Goal: Use online tool/utility: Utilize a website feature to perform a specific function

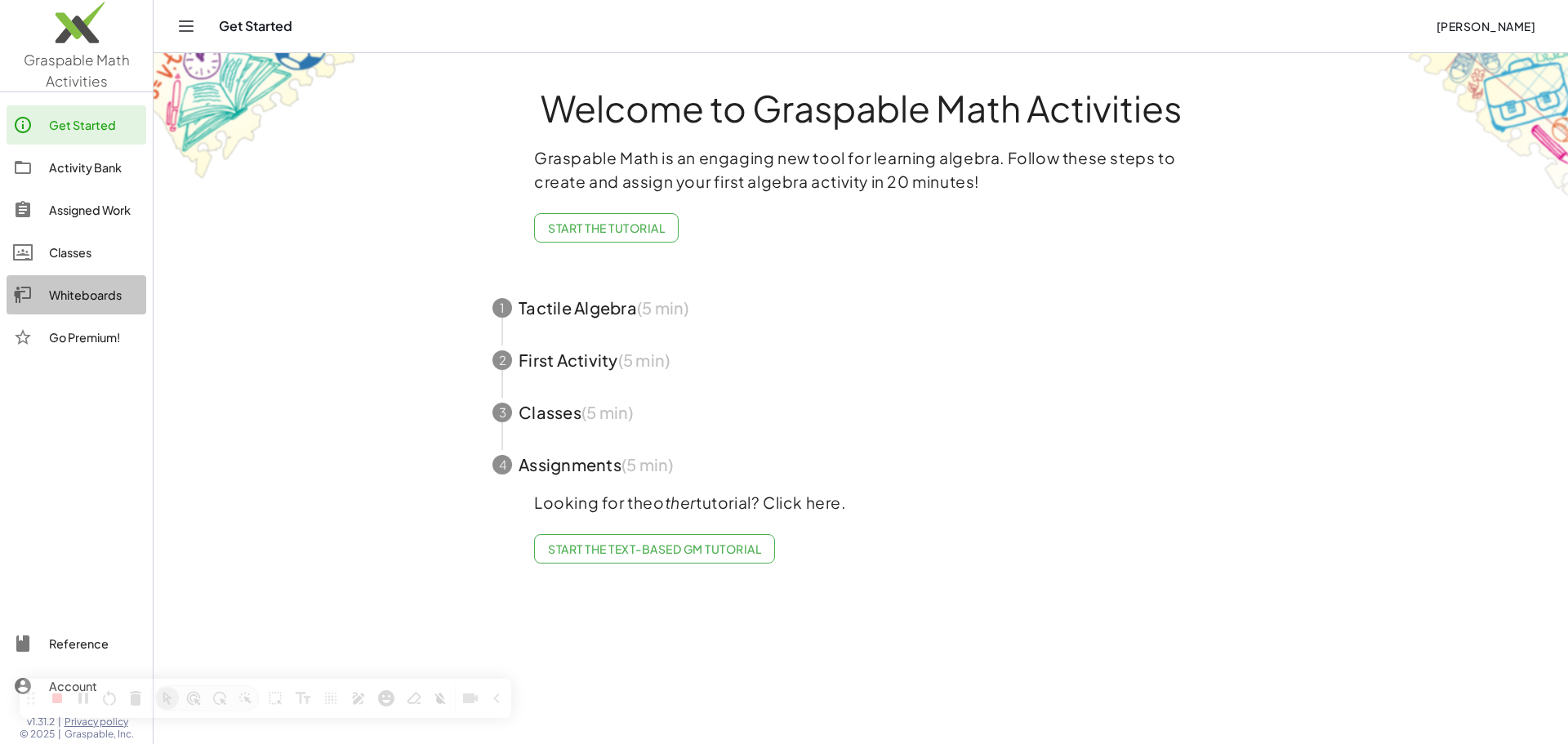
click at [100, 299] on div "Whiteboards" at bounding box center [94, 295] width 90 height 19
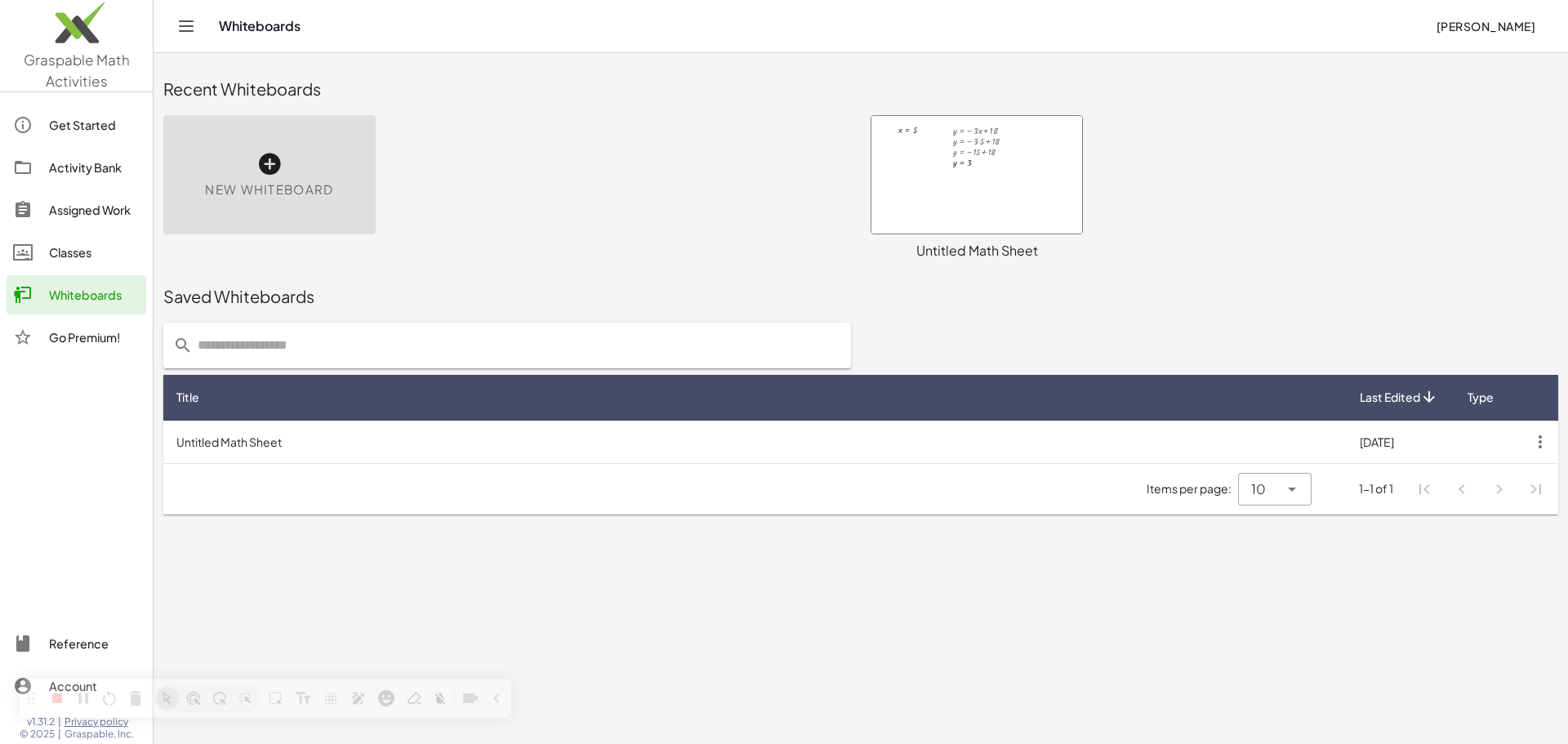
click at [323, 209] on div "New Whiteboard" at bounding box center [270, 175] width 213 height 119
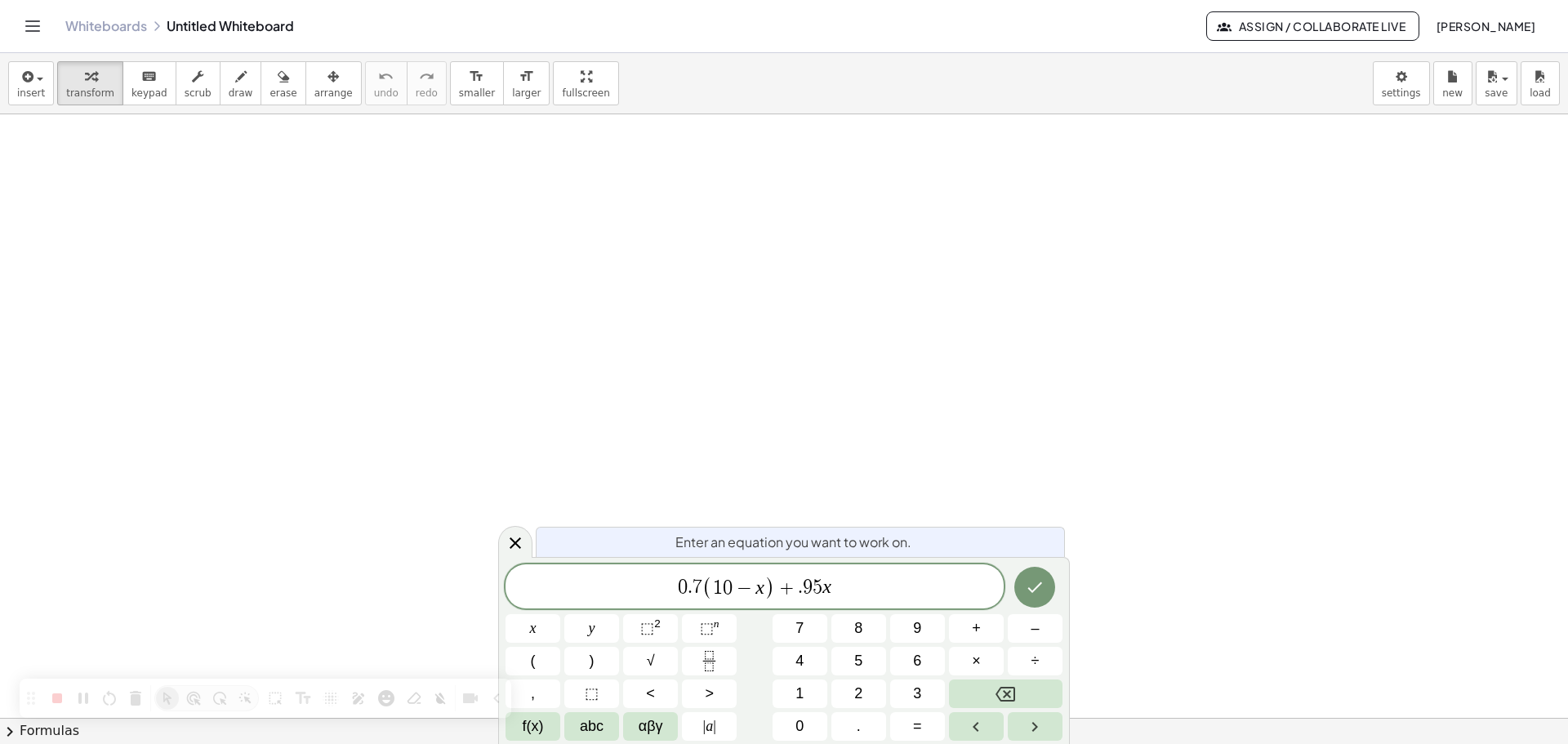
click at [801, 591] on span "." at bounding box center [800, 588] width 5 height 19
click at [899, 591] on span "0 . 7 ( 1 0 − x ) + 0 ​ . 9 5 x" at bounding box center [755, 588] width 499 height 27
click at [1039, 579] on icon "Done" at bounding box center [1035, 587] width 19 height 19
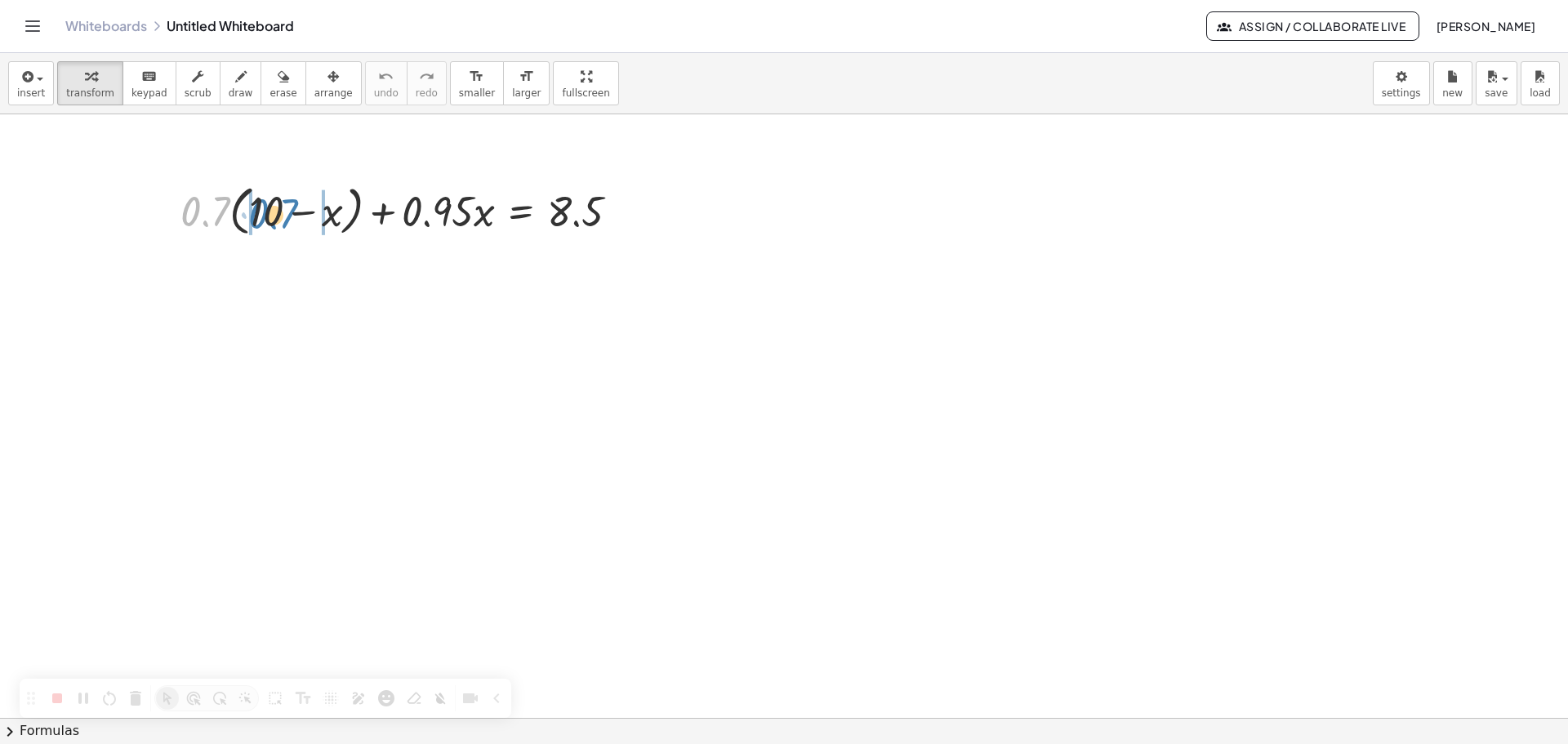
drag, startPoint x: 218, startPoint y: 204, endPoint x: 287, endPoint y: 208, distance: 69.1
click at [287, 208] on div at bounding box center [406, 210] width 468 height 62
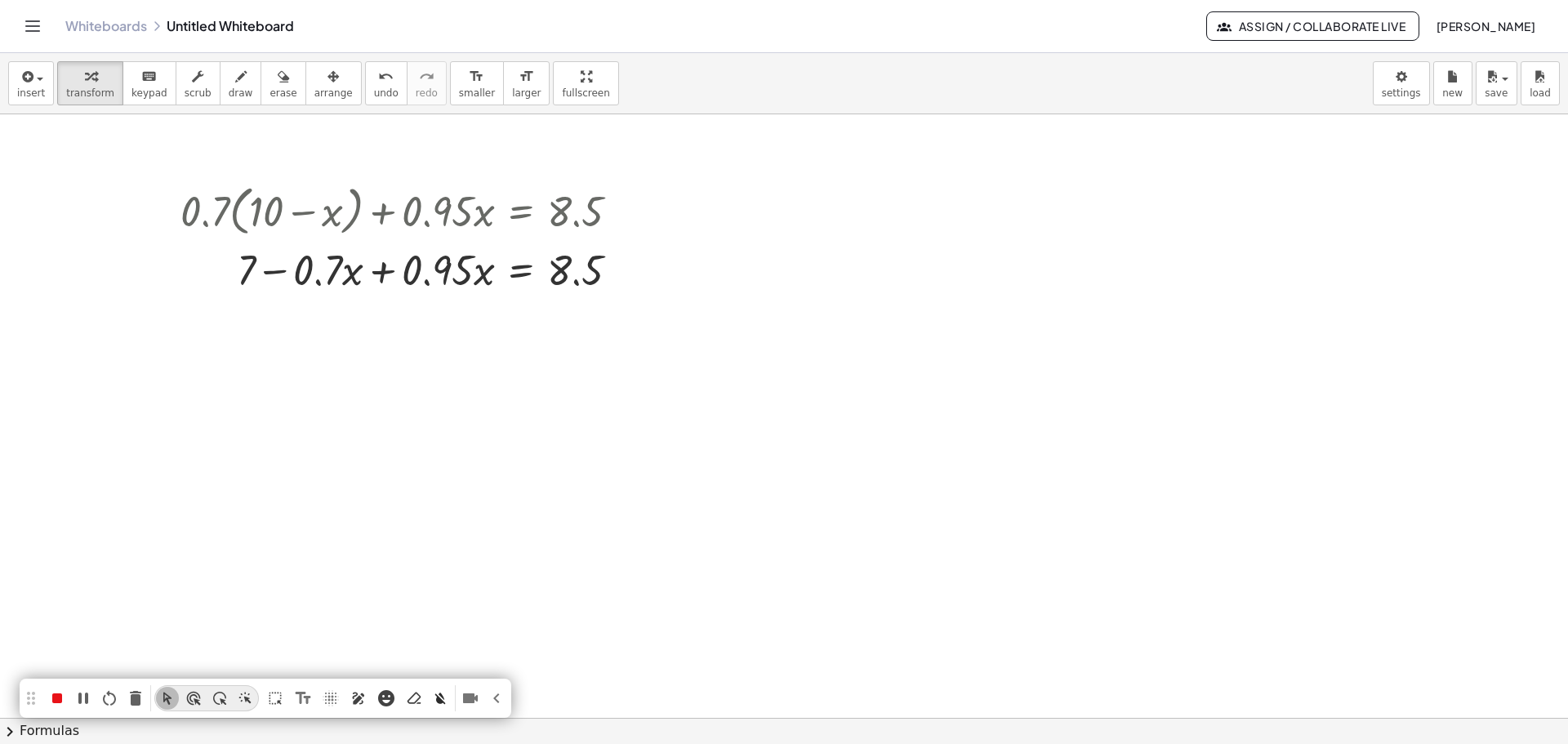
click at [354, 698] on icon "Pen (Alt+P)" at bounding box center [358, 698] width 16 height 16
click at [294, 699] on span at bounding box center [294, 699] width 0 height 0
click at [399, 700] on icon "Clear All (Alt+Z)" at bounding box center [391, 698] width 16 height 16
drag, startPoint x: 167, startPoint y: 693, endPoint x: 181, endPoint y: 682, distance: 17.8
click at [167, 693] on icon "Cursor Mode (Alt+M)" at bounding box center [167, 698] width 16 height 16
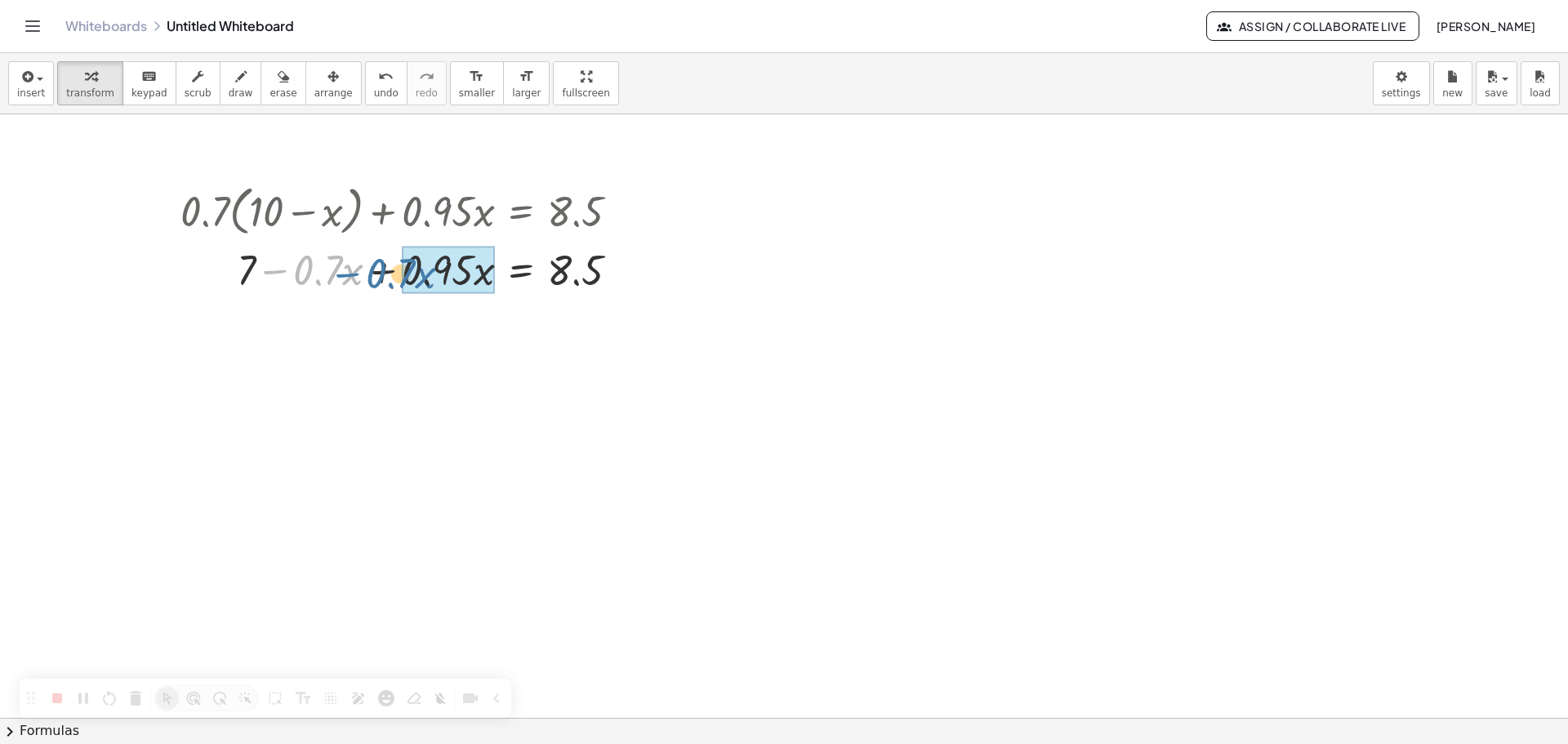
drag, startPoint x: 285, startPoint y: 270, endPoint x: 367, endPoint y: 274, distance: 82.1
click at [367, 274] on div at bounding box center [406, 269] width 468 height 56
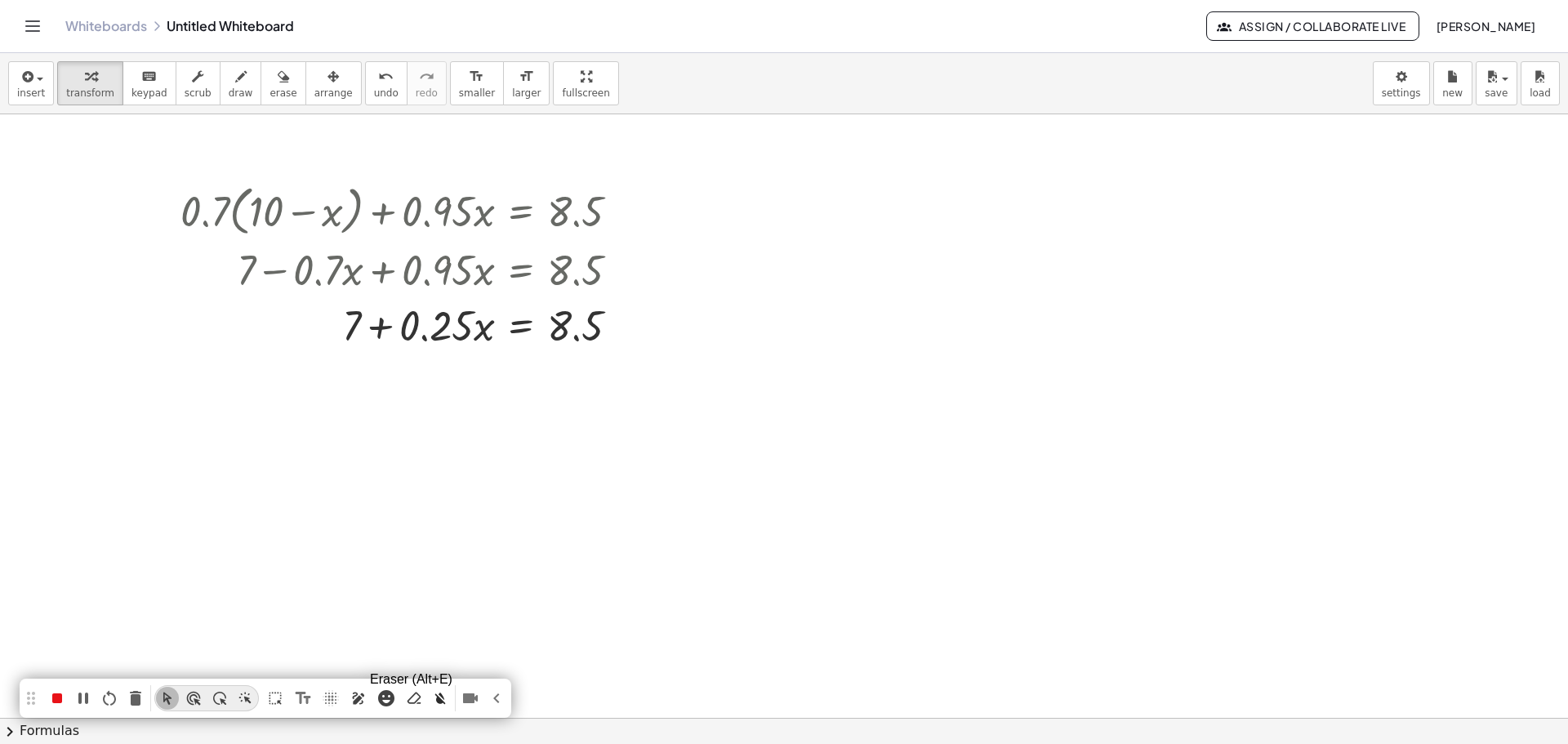
click at [420, 696] on icon "Eraser (Alt+E)" at bounding box center [414, 699] width 13 height 12
click at [360, 696] on icon "Clear All (Alt+Z)" at bounding box center [365, 699] width 11 height 12
click at [274, 694] on icon "Pen (Alt+P)" at bounding box center [278, 698] width 16 height 16
click at [162, 700] on icon "Cursor Mode (Alt+M)" at bounding box center [167, 698] width 16 height 16
drag, startPoint x: 374, startPoint y: 335, endPoint x: 630, endPoint y: 358, distance: 257.0
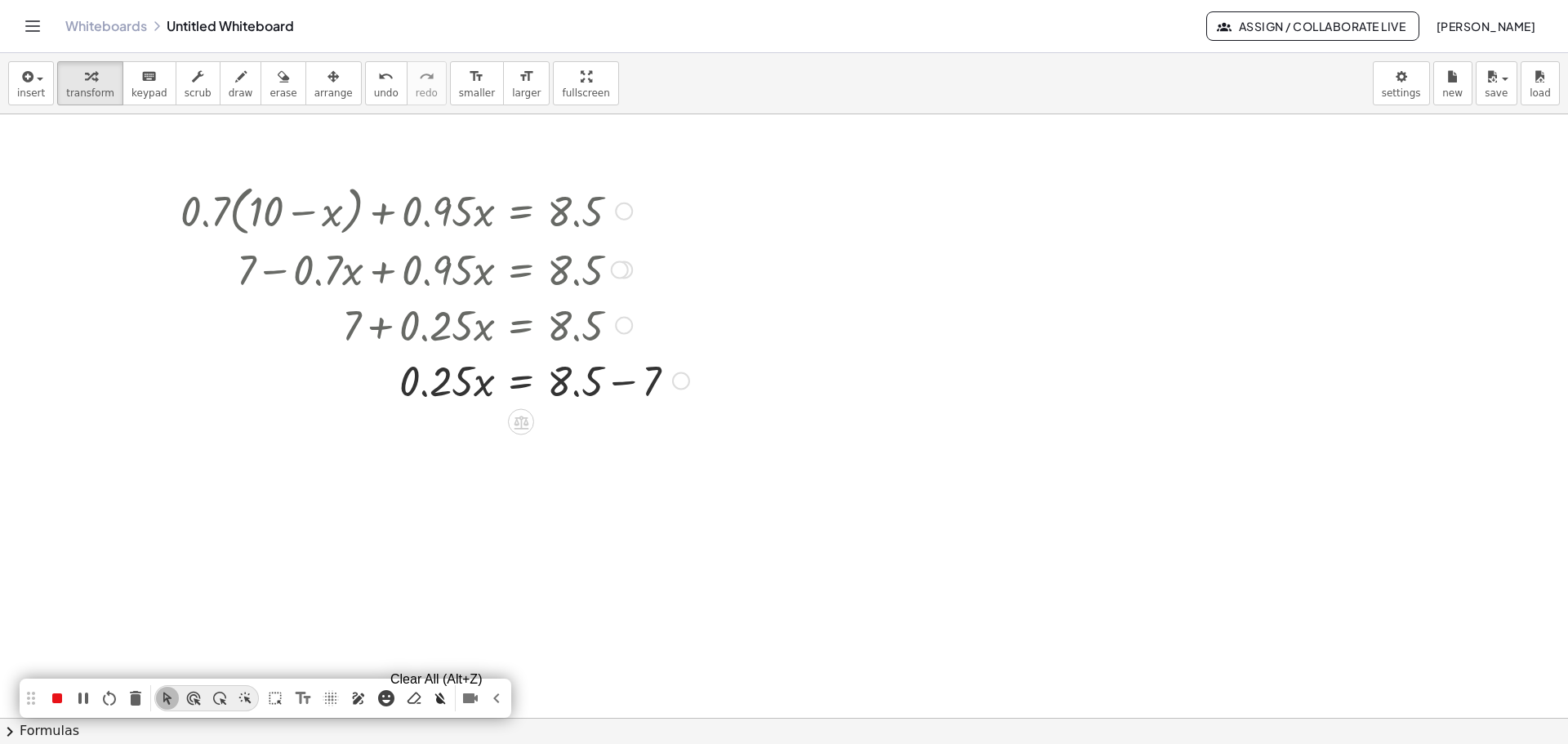
click at [433, 693] on icon "Clear All (Alt+Z)" at bounding box center [440, 698] width 16 height 16
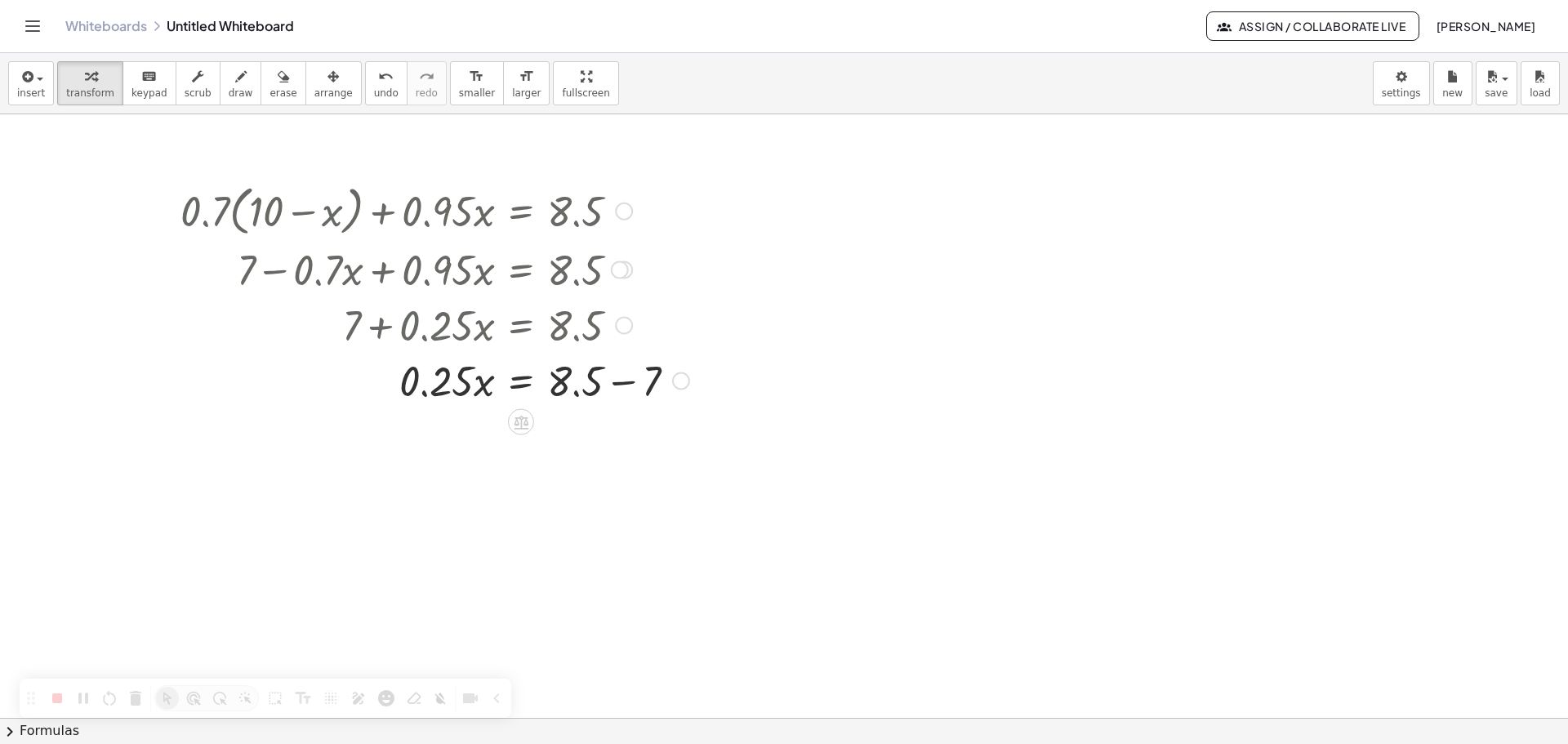
drag, startPoint x: 350, startPoint y: 319, endPoint x: 601, endPoint y: 335, distance: 251.5
click at [601, 335] on div at bounding box center [435, 324] width 526 height 56
drag, startPoint x: 650, startPoint y: 389, endPoint x: 373, endPoint y: 396, distance: 277.1
click at [373, 396] on div at bounding box center [435, 380] width 526 height 56
drag, startPoint x: 349, startPoint y: 323, endPoint x: 476, endPoint y: 338, distance: 127.9
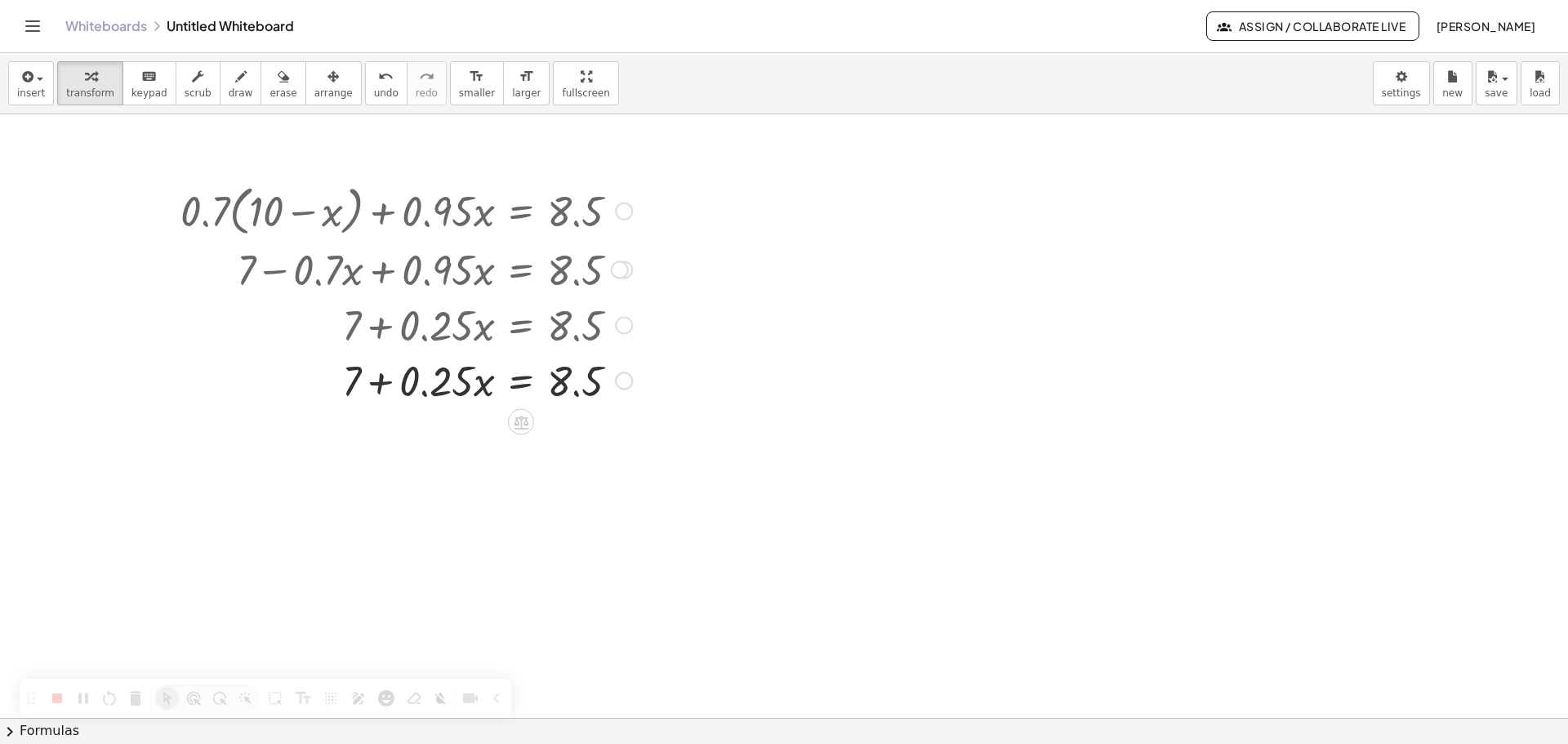
click at [606, 337] on div at bounding box center [406, 324] width 468 height 56
drag, startPoint x: 357, startPoint y: 376, endPoint x: 627, endPoint y: 390, distance: 270.4
click at [627, 390] on div at bounding box center [406, 380] width 468 height 56
drag, startPoint x: 654, startPoint y: 383, endPoint x: 591, endPoint y: 381, distance: 63.0
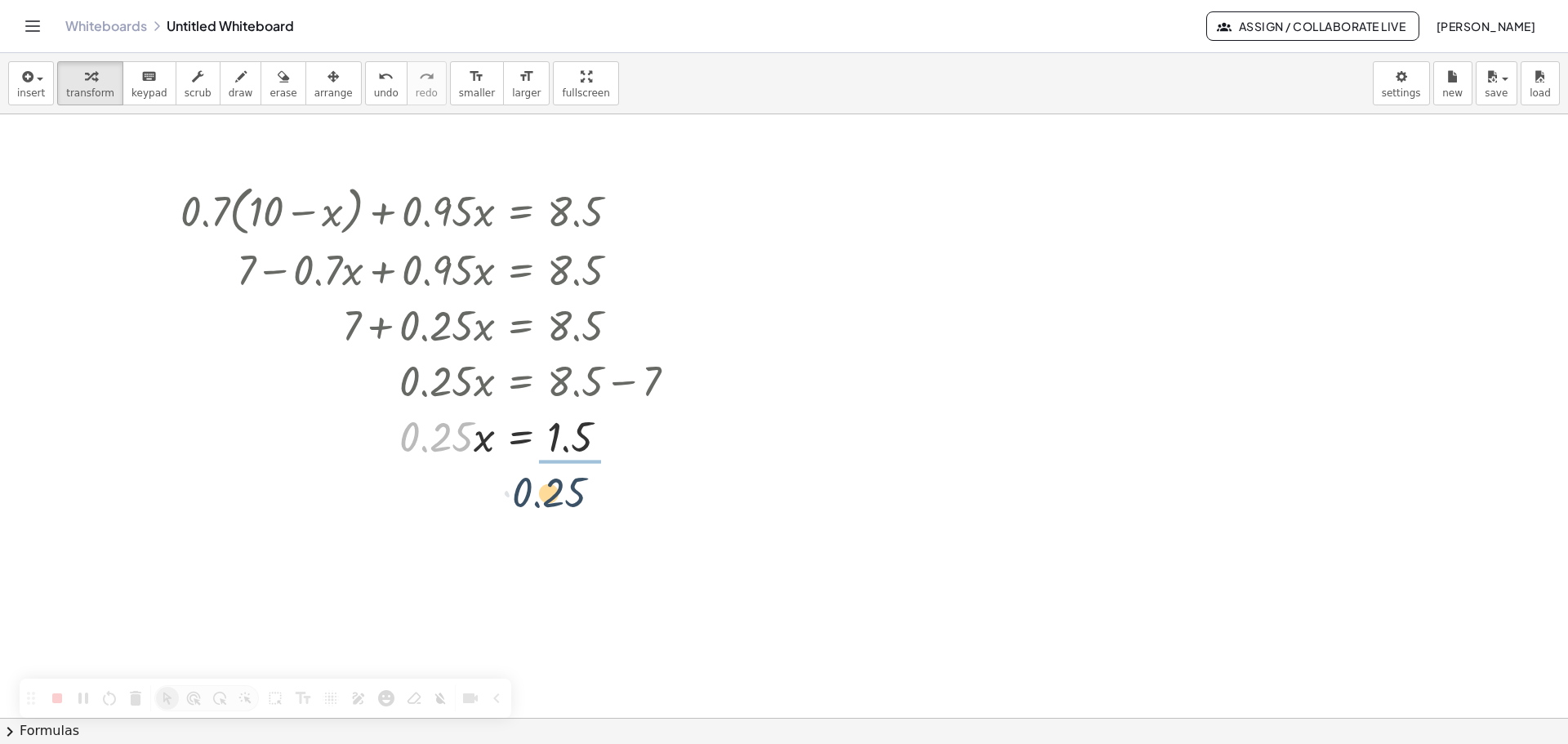
drag, startPoint x: 466, startPoint y: 476, endPoint x: 570, endPoint y: 499, distance: 106.5
drag, startPoint x: 604, startPoint y: 527, endPoint x: 601, endPoint y: 503, distance: 24.2
click at [601, 503] on div at bounding box center [435, 502] width 526 height 82
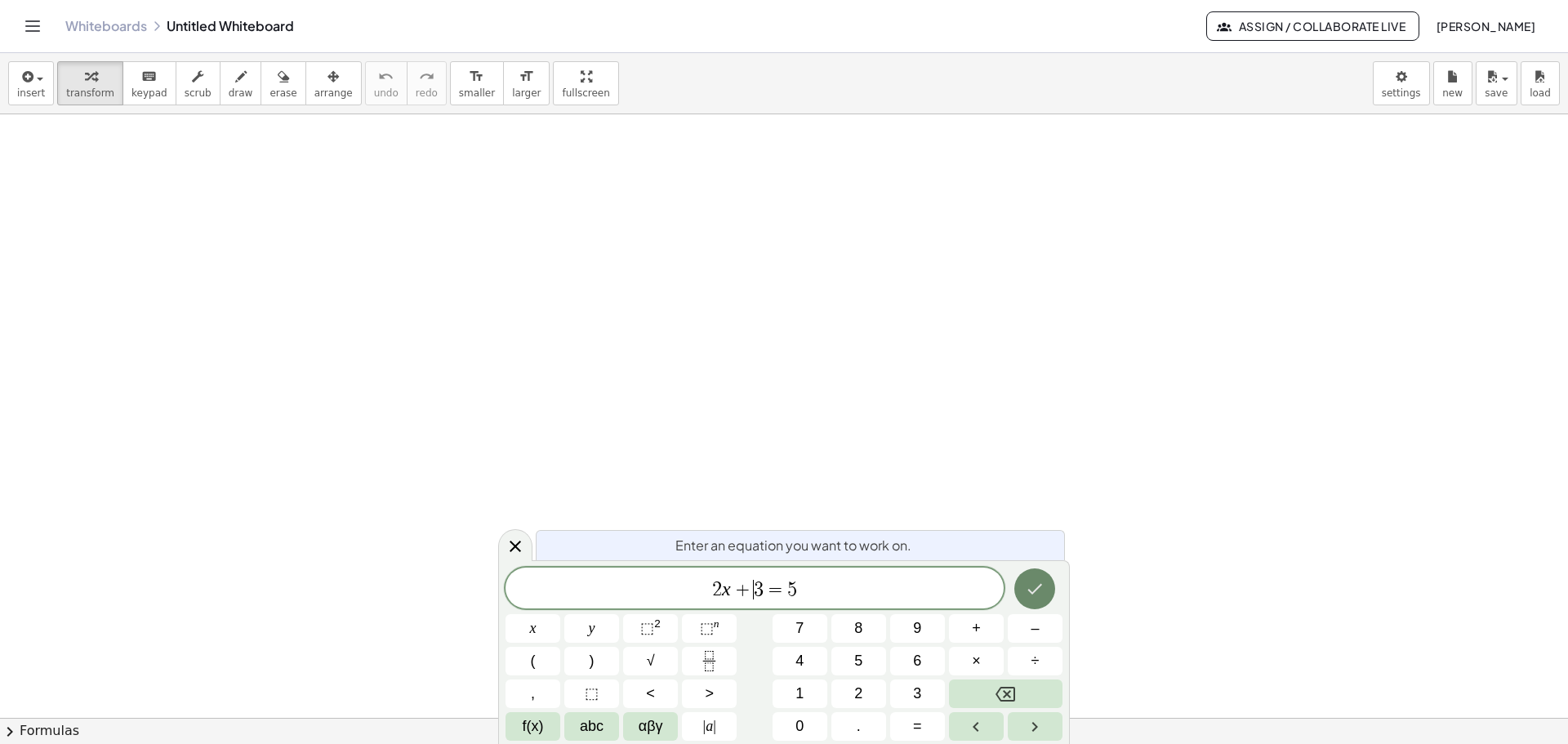
click at [1027, 592] on icon "Done" at bounding box center [1035, 589] width 19 height 19
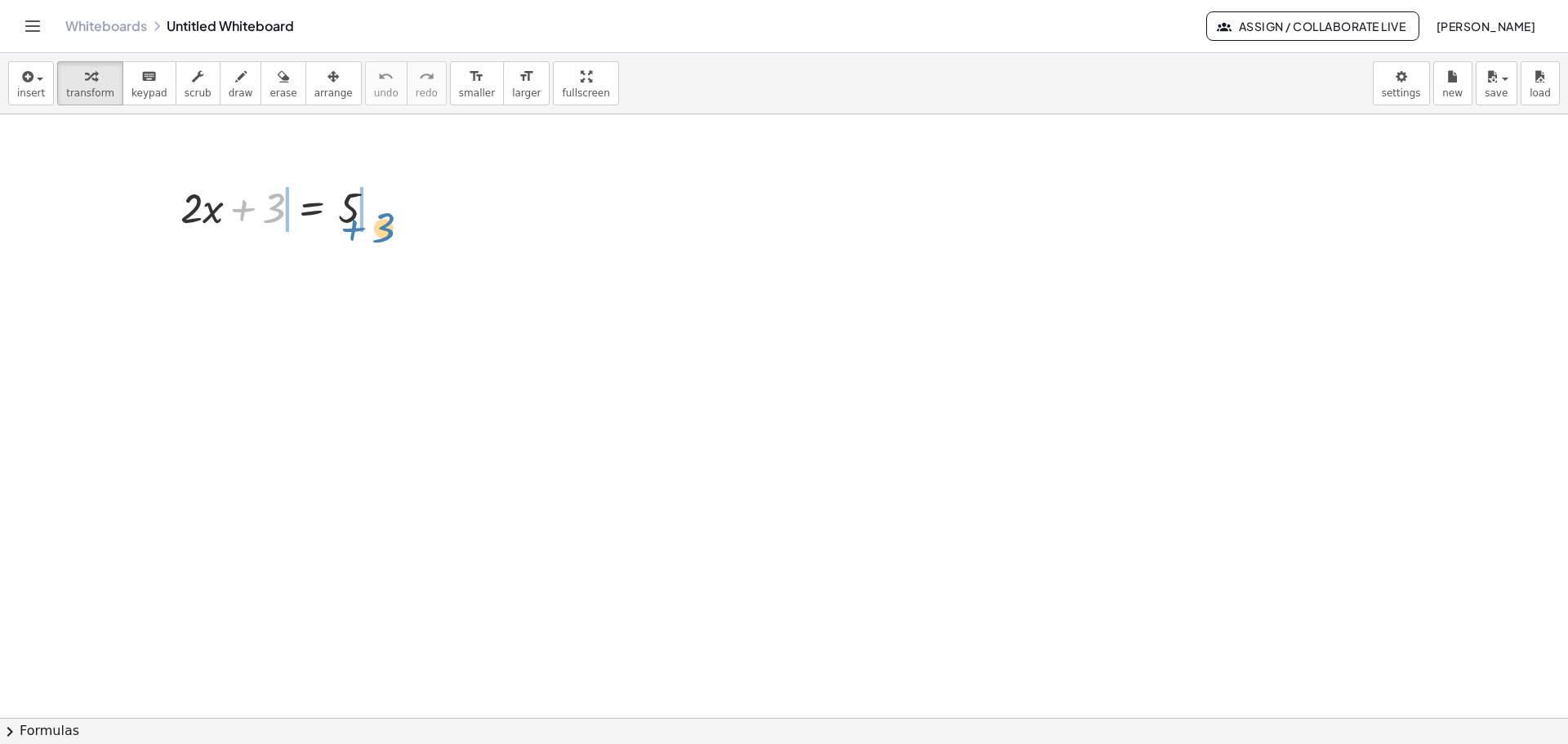
drag, startPoint x: 270, startPoint y: 218, endPoint x: 380, endPoint y: 238, distance: 111.8
